Goal: Transaction & Acquisition: Purchase product/service

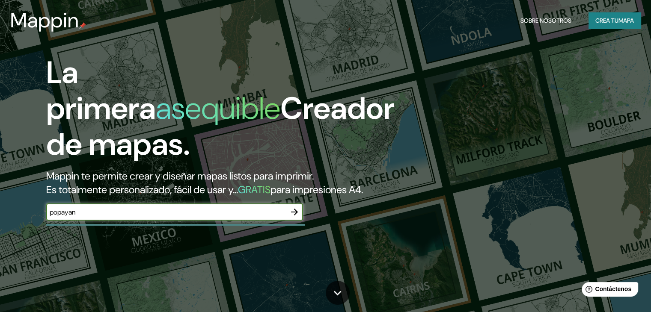
type input "popayan"
click at [295, 216] on icon "button" at bounding box center [294, 212] width 7 height 7
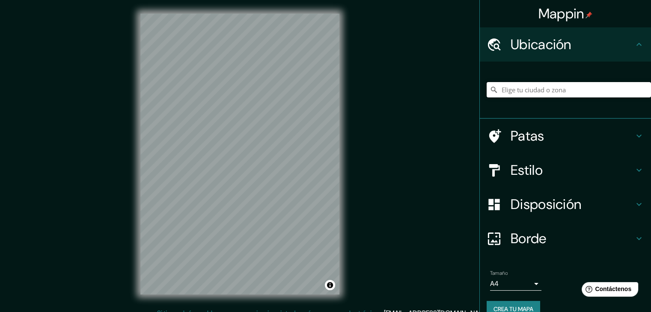
click at [568, 86] on input "Elige tu ciudad o zona" at bounding box center [568, 89] width 164 height 15
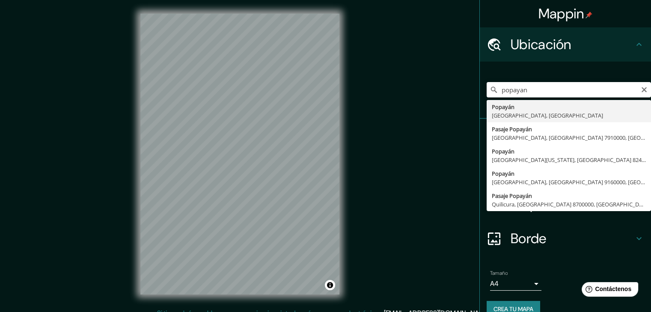
type input "Popayán, [GEOGRAPHIC_DATA], [GEOGRAPHIC_DATA]"
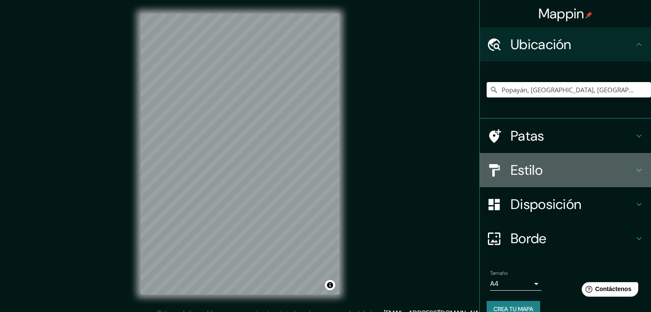
click at [517, 166] on font "Estilo" at bounding box center [526, 170] width 32 height 18
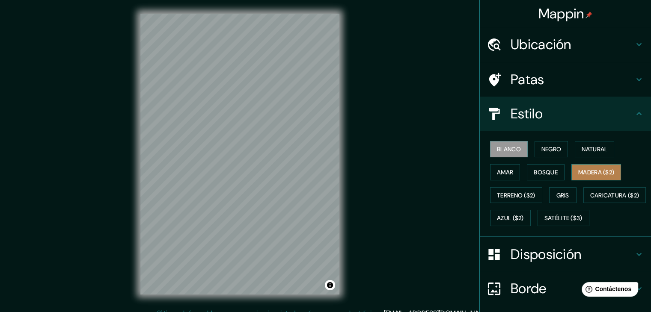
click at [605, 165] on button "Madera ($2)" at bounding box center [596, 172] width 50 height 16
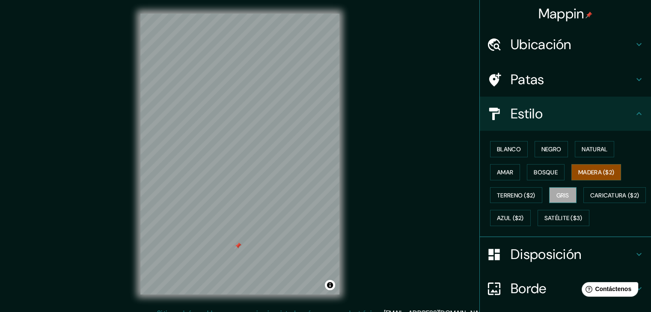
click at [563, 192] on font "Gris" at bounding box center [562, 196] width 13 height 8
click at [544, 222] on font "Satélite ($3)" at bounding box center [563, 219] width 38 height 8
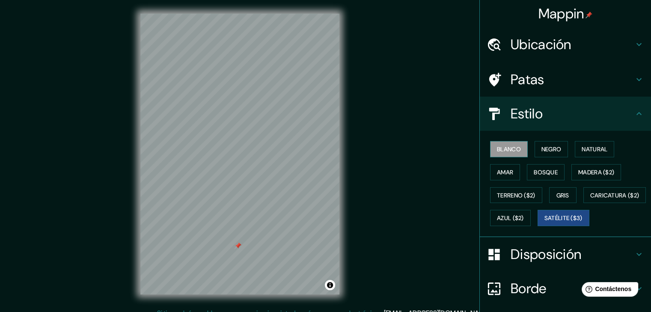
click at [500, 145] on font "Blanco" at bounding box center [509, 149] width 24 height 8
click at [562, 151] on button "Negro" at bounding box center [551, 149] width 34 height 16
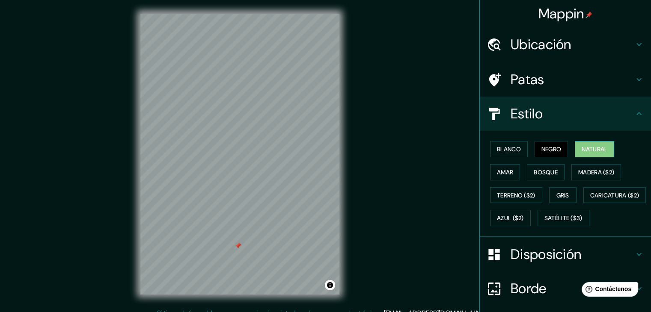
click at [589, 149] on font "Natural" at bounding box center [594, 149] width 26 height 8
click at [490, 172] on button "Amar" at bounding box center [505, 172] width 30 height 16
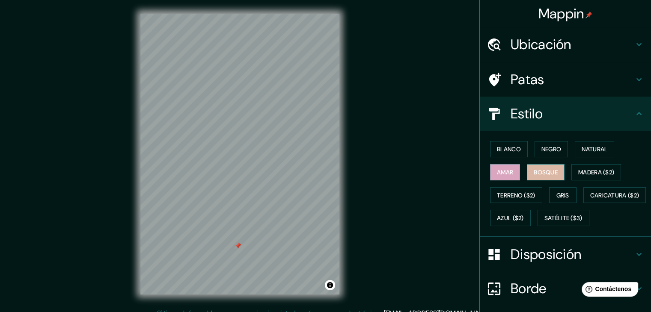
click at [547, 176] on font "Bosque" at bounding box center [545, 172] width 24 height 11
click at [562, 192] on font "Gris" at bounding box center [562, 196] width 13 height 8
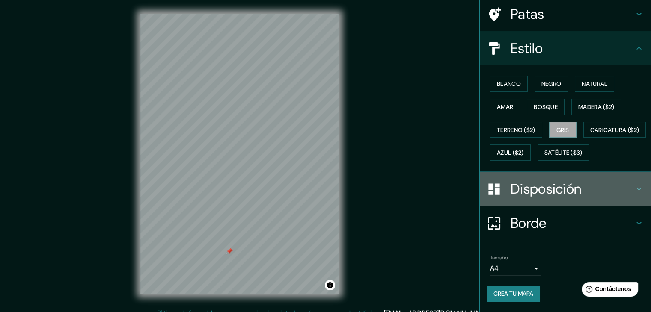
click at [539, 186] on font "Disposición" at bounding box center [545, 189] width 71 height 18
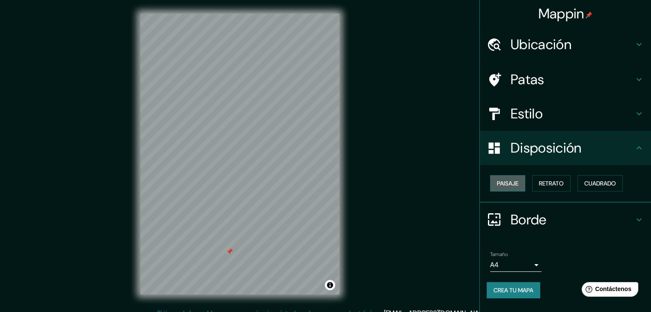
click at [501, 181] on font "Paisaje" at bounding box center [507, 184] width 21 height 8
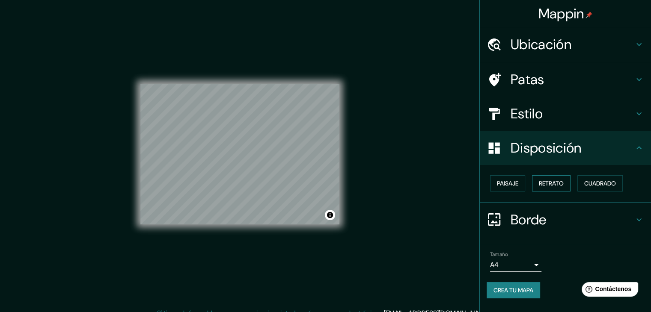
click at [551, 186] on font "Retrato" at bounding box center [551, 184] width 25 height 8
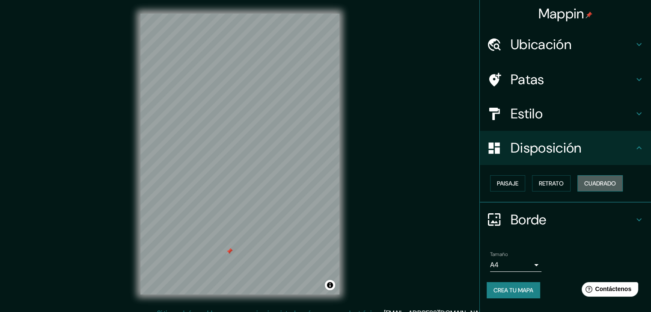
click at [615, 180] on font "Cuadrado" at bounding box center [600, 184] width 32 height 8
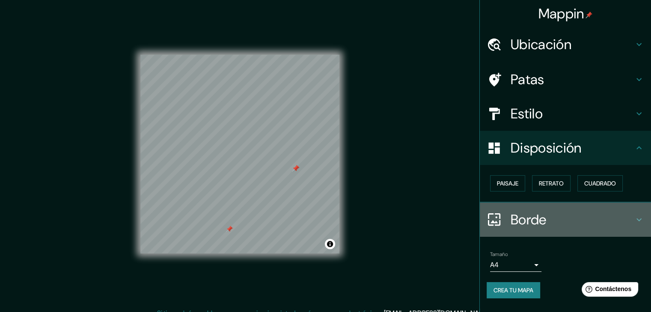
click at [518, 220] on font "Borde" at bounding box center [528, 220] width 36 height 18
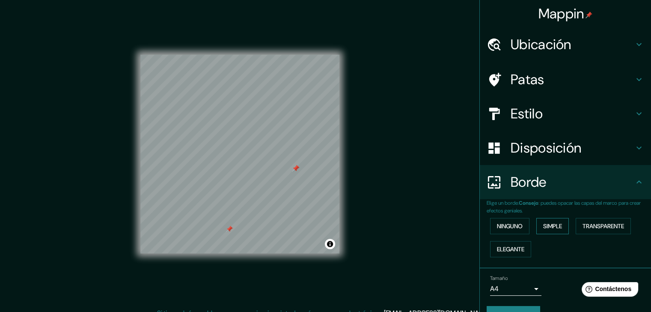
click at [551, 219] on button "Simple" at bounding box center [552, 226] width 33 height 16
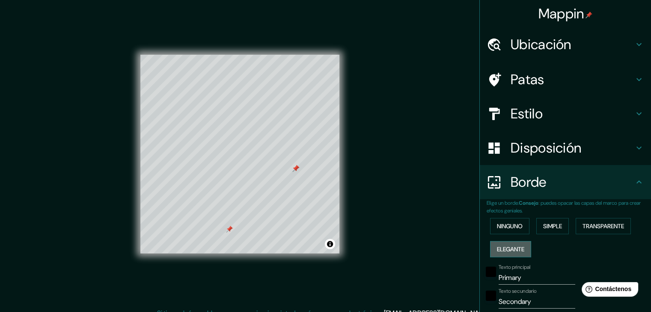
click at [507, 250] on font "Elegante" at bounding box center [510, 250] width 27 height 8
click at [589, 223] on font "Transparente" at bounding box center [602, 226] width 41 height 8
click at [497, 222] on font "Ninguno" at bounding box center [510, 226] width 26 height 8
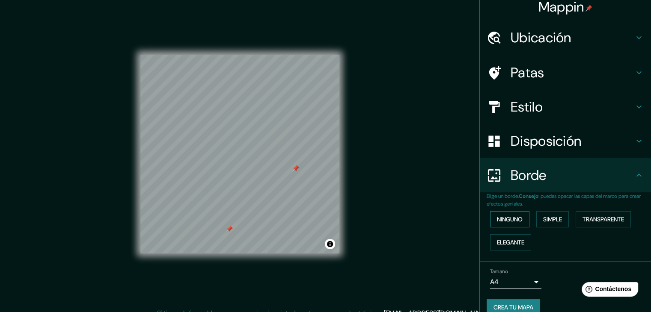
scroll to position [19, 0]
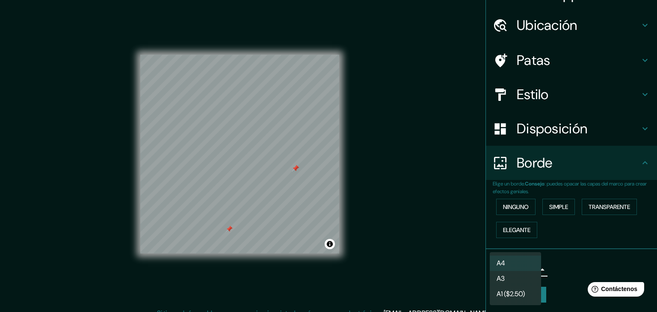
click at [503, 269] on body "Mappin Ubicación Popayán, [GEOGRAPHIC_DATA], [GEOGRAPHIC_DATA] Patas Estilo Dis…" at bounding box center [328, 156] width 657 height 312
click at [582, 263] on div at bounding box center [328, 156] width 657 height 312
click at [519, 275] on body "Mappin Ubicación Popayán, [GEOGRAPHIC_DATA], [GEOGRAPHIC_DATA] Patas Estilo Dis…" at bounding box center [328, 156] width 657 height 312
click at [511, 276] on li "A3" at bounding box center [515, 280] width 51 height 16
type input "a4"
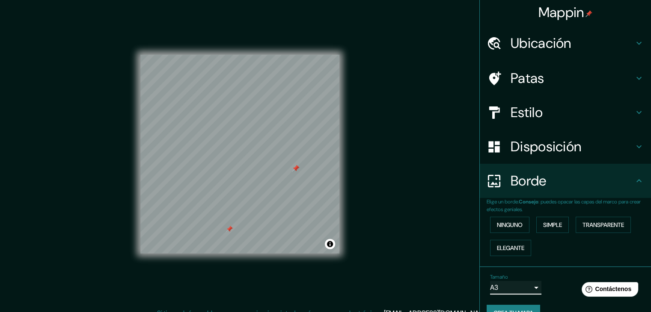
scroll to position [0, 0]
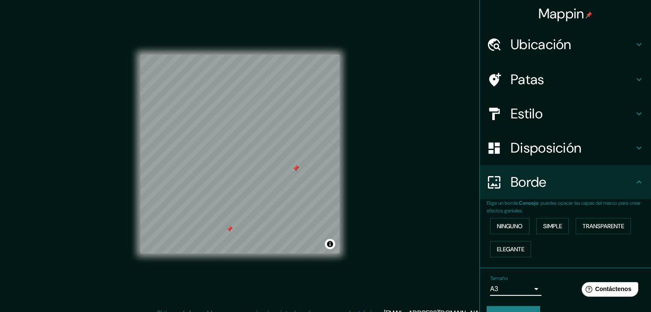
click at [546, 47] on font "Ubicación" at bounding box center [540, 45] width 61 height 18
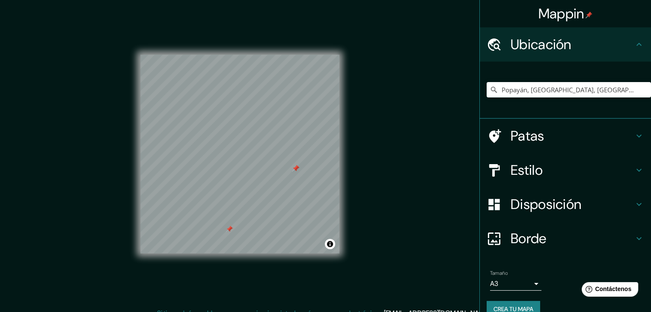
click at [525, 140] on font "Patas" at bounding box center [527, 136] width 34 height 18
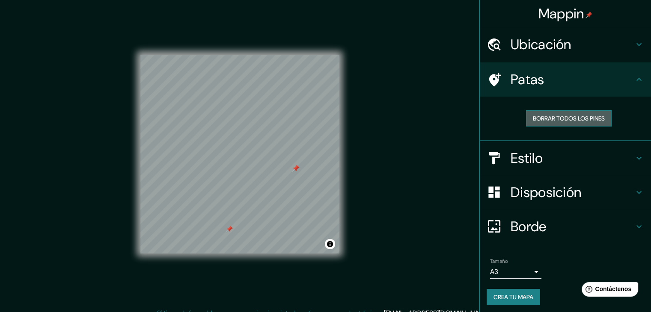
click at [558, 121] on font "Borrar todos los pines" at bounding box center [569, 119] width 72 height 8
